Goal: Information Seeking & Learning: Find specific fact

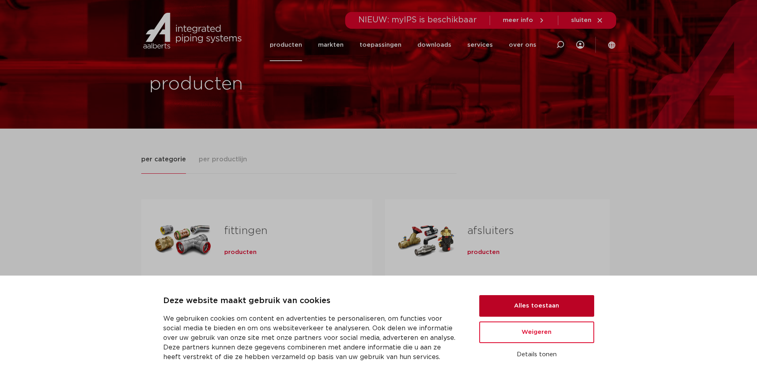
click at [531, 305] on button "Alles toestaan" at bounding box center [536, 306] width 115 height 22
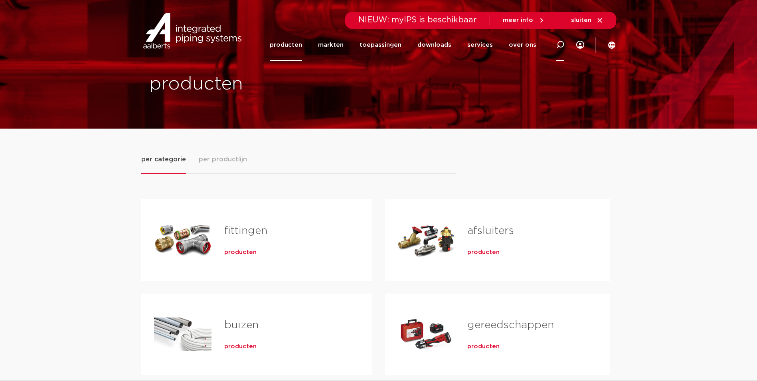
click at [560, 45] on icon at bounding box center [560, 45] width 8 height 8
type input "38020"
click button "Zoeken" at bounding box center [0, 0] width 0 height 0
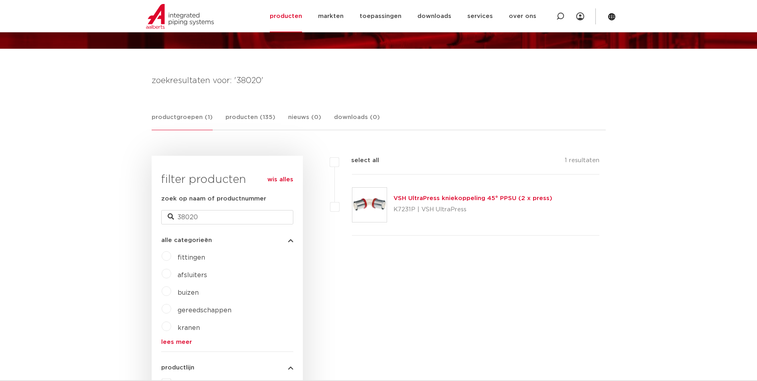
click at [455, 198] on link "VSH UltraPress kniekoppeling 45° PPSU (2 x press)" at bounding box center [472, 198] width 159 height 6
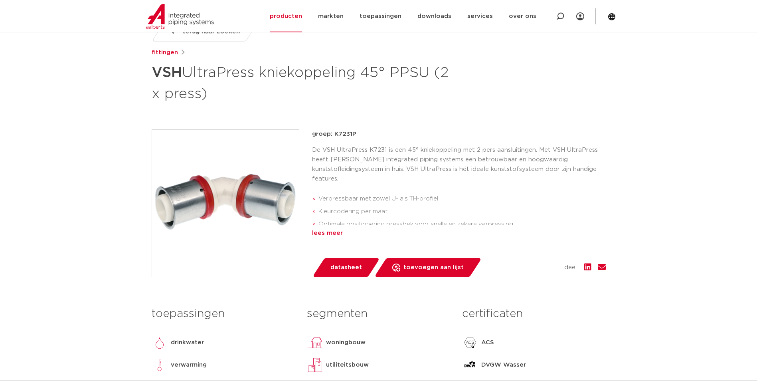
click at [322, 234] on div "lees meer" at bounding box center [459, 233] width 294 height 10
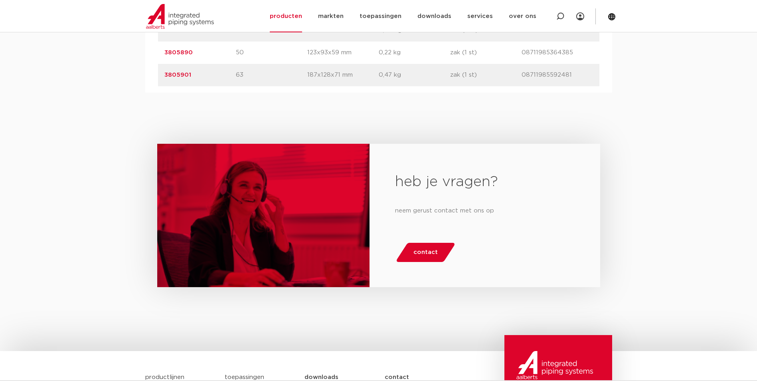
scroll to position [439, 0]
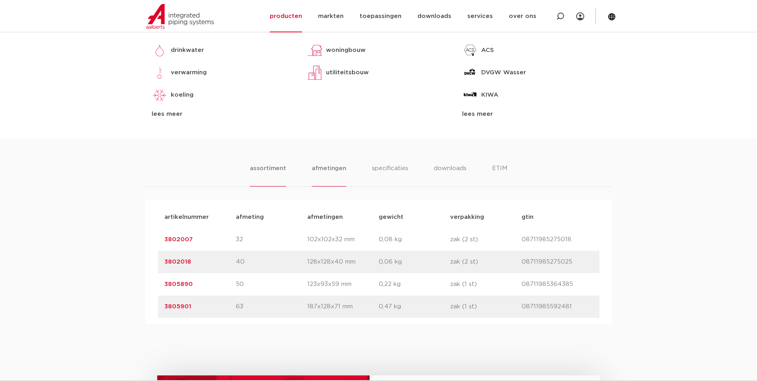
click at [322, 171] on li "afmetingen" at bounding box center [329, 175] width 35 height 23
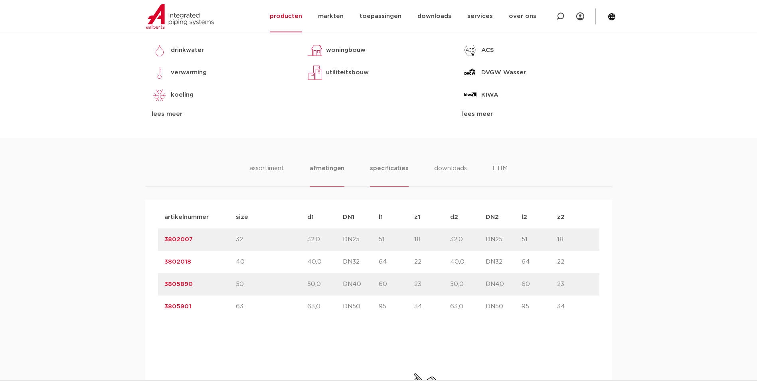
drag, startPoint x: 379, startPoint y: 168, endPoint x: 387, endPoint y: 169, distance: 8.4
click at [379, 168] on li "specificaties" at bounding box center [389, 175] width 38 height 23
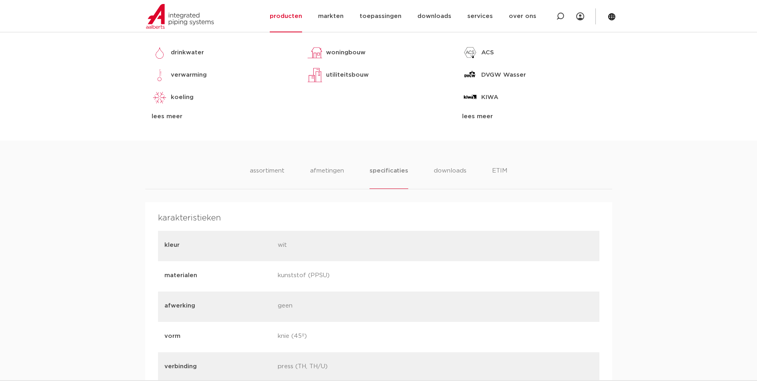
scroll to position [399, 0]
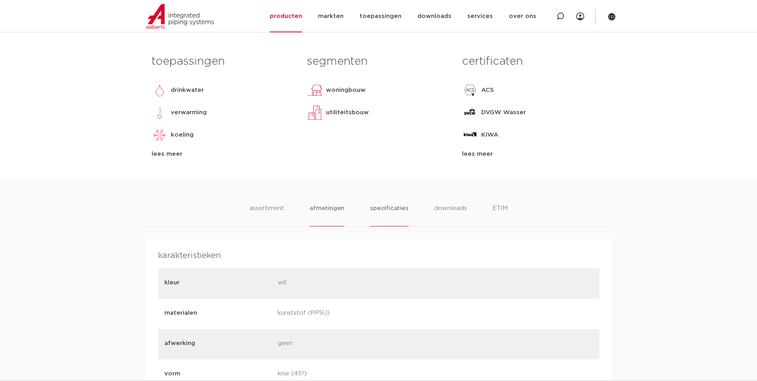
click at [328, 209] on li "afmetingen" at bounding box center [327, 214] width 35 height 23
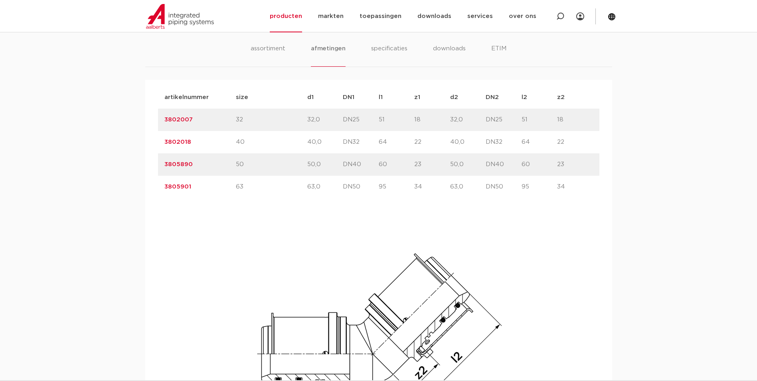
scroll to position [319, 0]
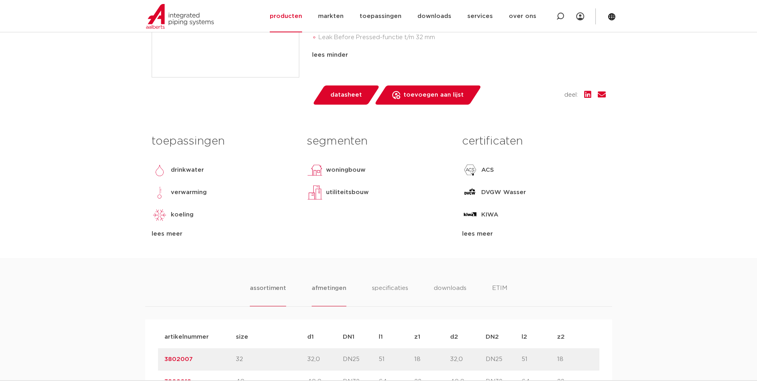
click at [262, 289] on li "assortiment" at bounding box center [268, 294] width 36 height 23
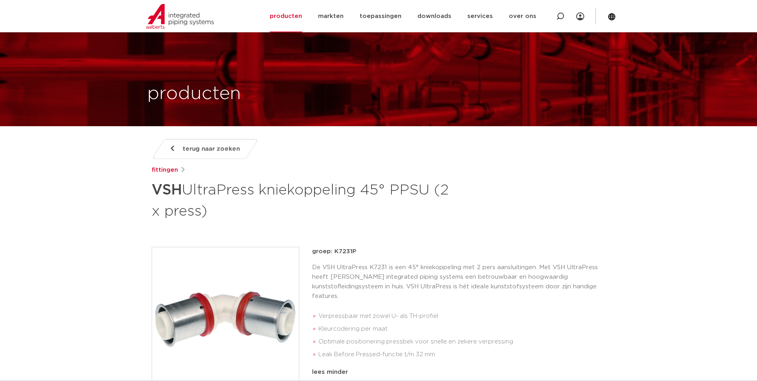
scroll to position [0, 0]
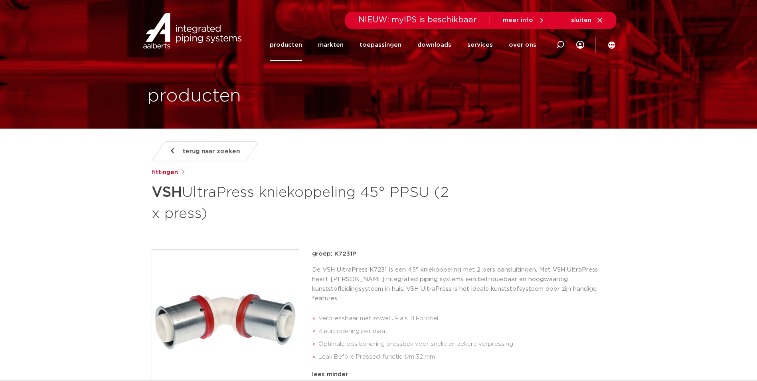
click at [197, 150] on span "terug naar zoeken" at bounding box center [211, 151] width 57 height 13
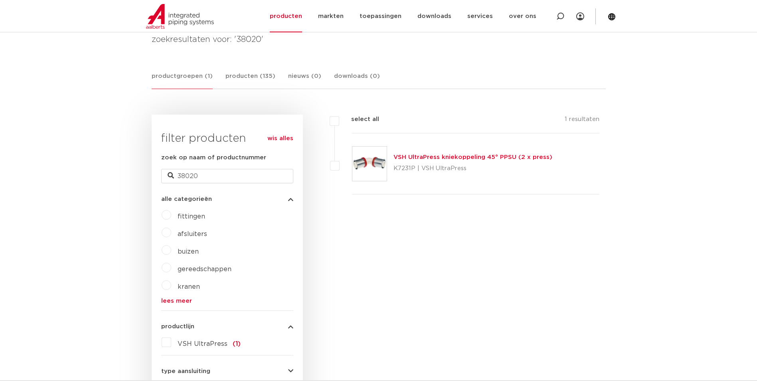
scroll to position [120, 0]
